Goal: Information Seeking & Learning: Learn about a topic

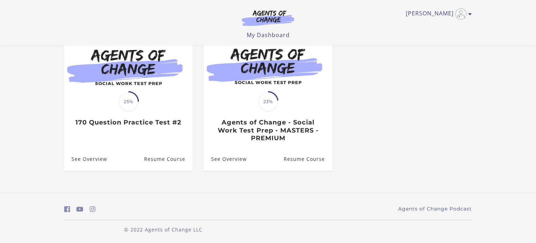
scroll to position [77, 0]
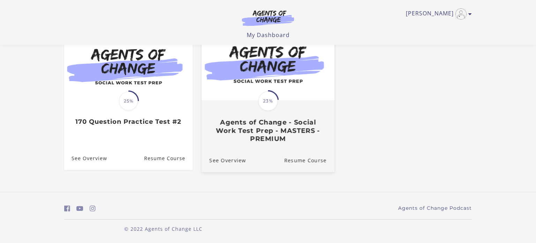
click at [290, 118] on div "Translation missing: en.liquid.partials.dashboard_course_card.progress_descript…" at bounding box center [268, 122] width 133 height 42
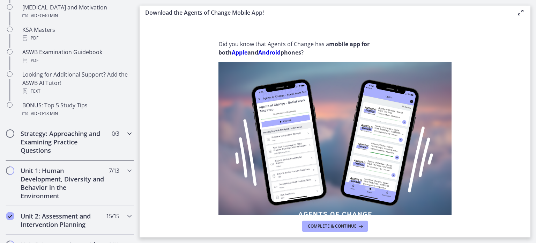
scroll to position [315, 0]
click at [87, 136] on h2 "Strategy: Approaching and Examining Practice Questions" at bounding box center [63, 140] width 85 height 25
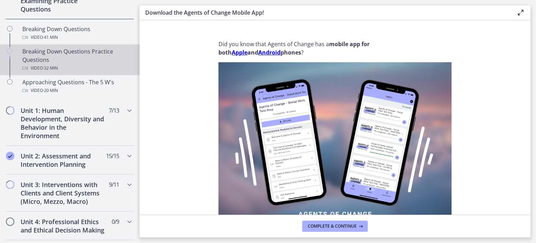
scroll to position [180, 0]
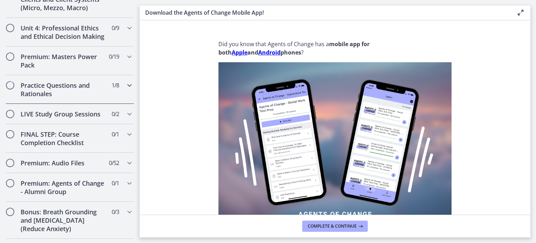
click at [89, 81] on h2 "Practice Questions and Rationales" at bounding box center [63, 89] width 85 height 17
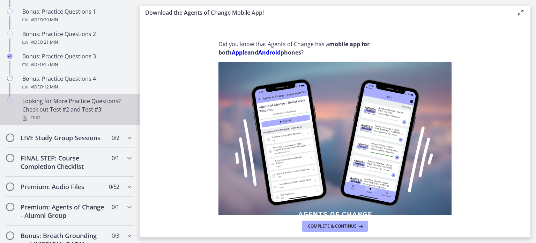
scroll to position [477, 0]
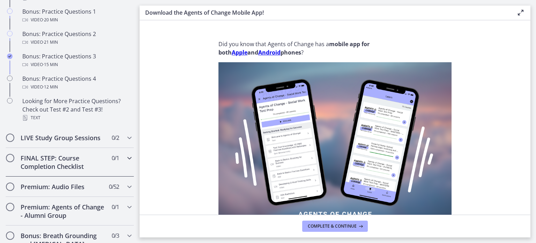
click at [83, 159] on h2 "FINAL STEP: Course Completion Checklist" at bounding box center [63, 162] width 85 height 17
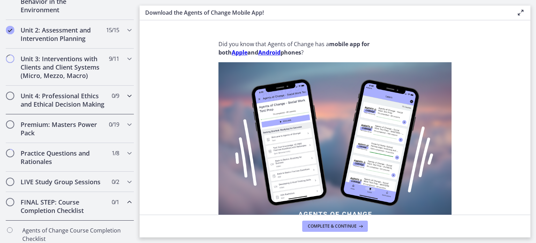
scroll to position [201, 0]
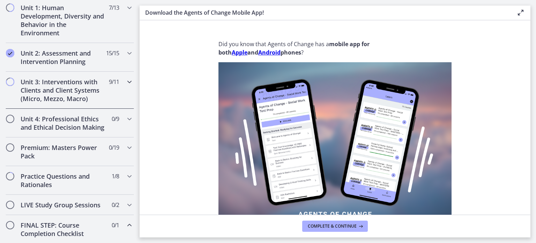
click at [91, 90] on h2 "Unit 3: Interventions with Clients and Client Systems (Micro, Mezzo, Macro)" at bounding box center [63, 89] width 85 height 25
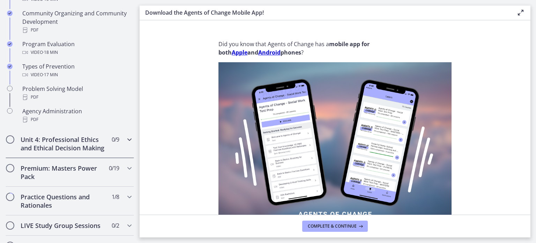
scroll to position [450, 0]
